Goal: Find specific page/section: Find specific page/section

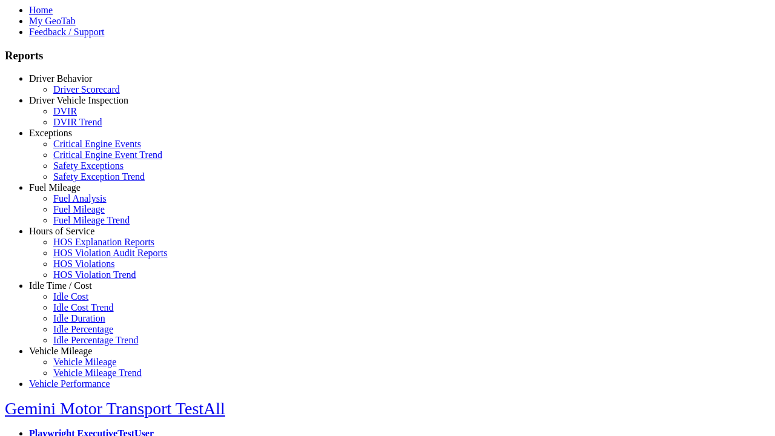
click at [70, 291] on link "Idle Time / Cost" at bounding box center [60, 285] width 63 height 10
click at [79, 302] on link "Idle Cost" at bounding box center [70, 296] width 35 height 10
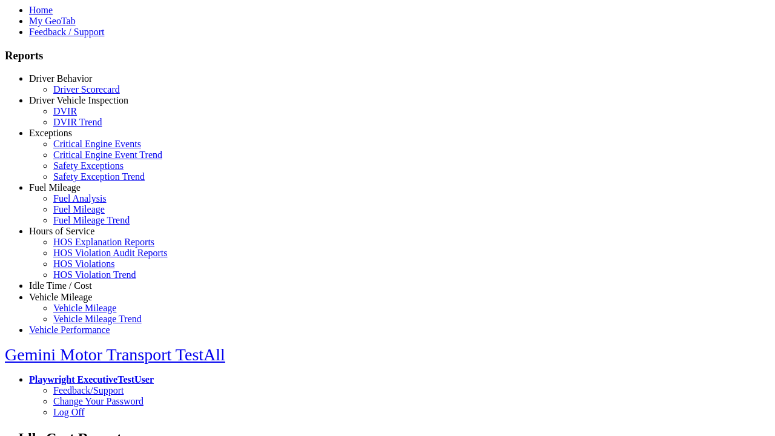
select select "**"
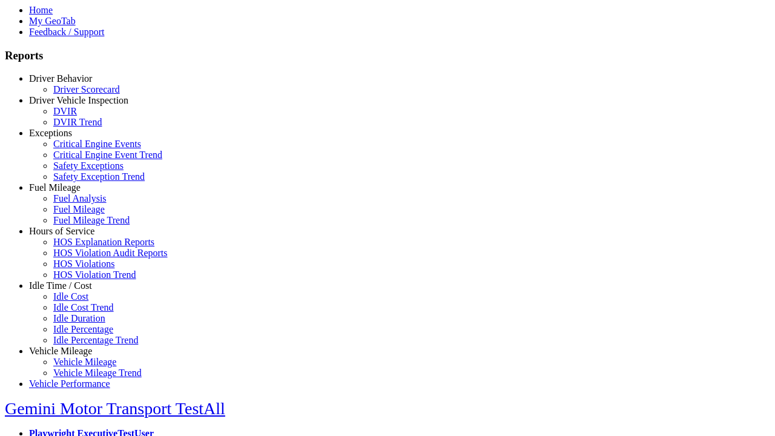
type input "**********"
